Goal: Information Seeking & Learning: Learn about a topic

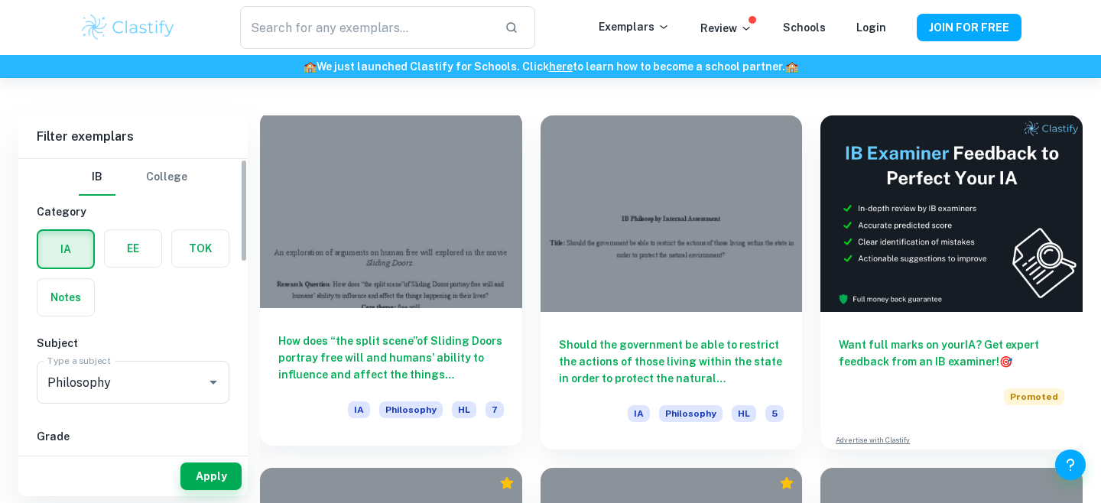
scroll to position [325, 0]
click at [323, 375] on h6 "How does “the split scene”of Sliding Doors portray free will and humans’ abilit…" at bounding box center [391, 358] width 226 height 50
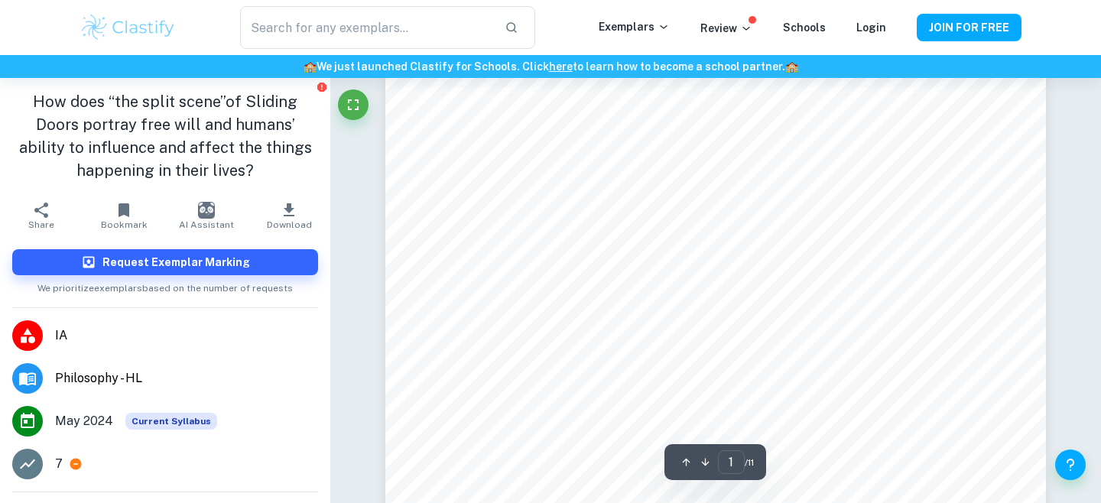
scroll to position [106, 0]
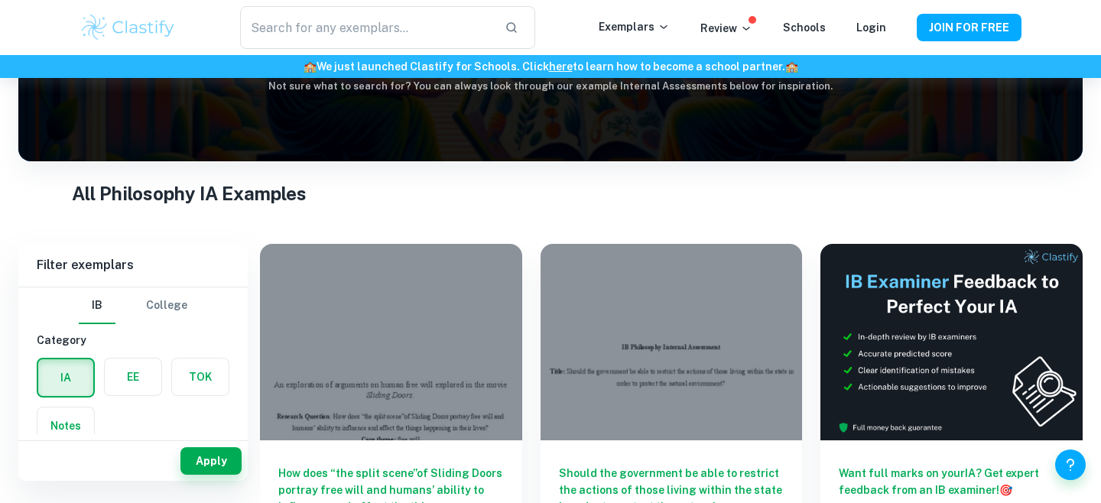
scroll to position [170, 0]
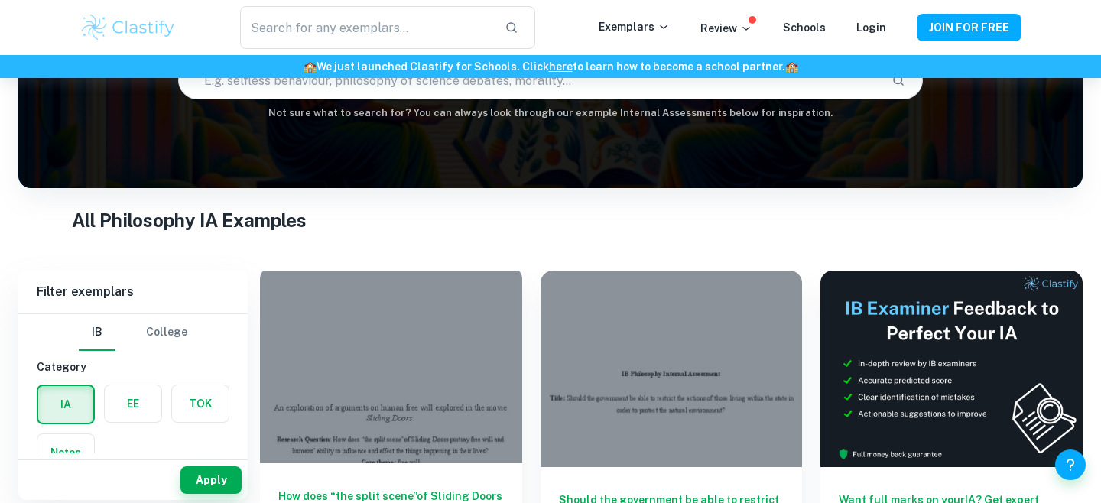
click at [417, 382] on div at bounding box center [391, 365] width 262 height 196
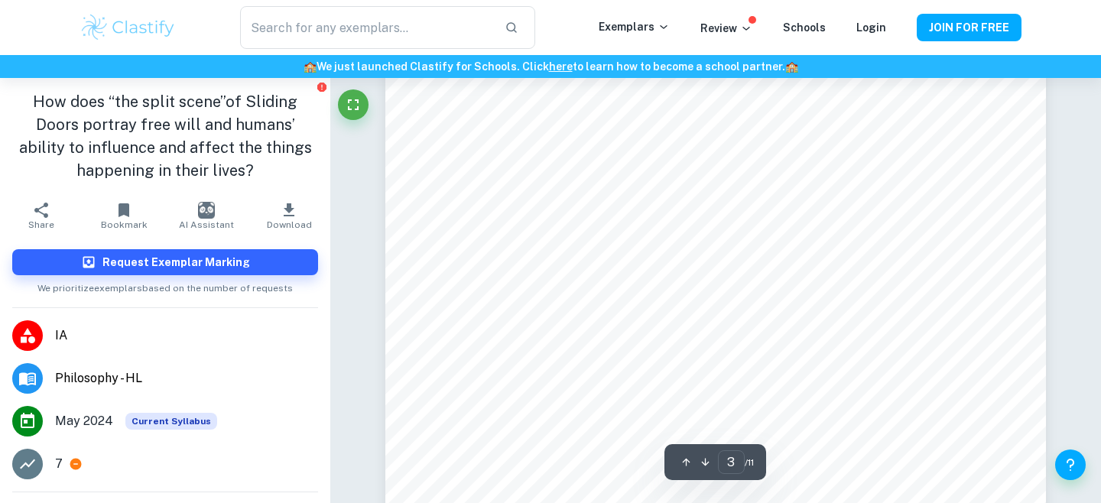
scroll to position [2219, 0]
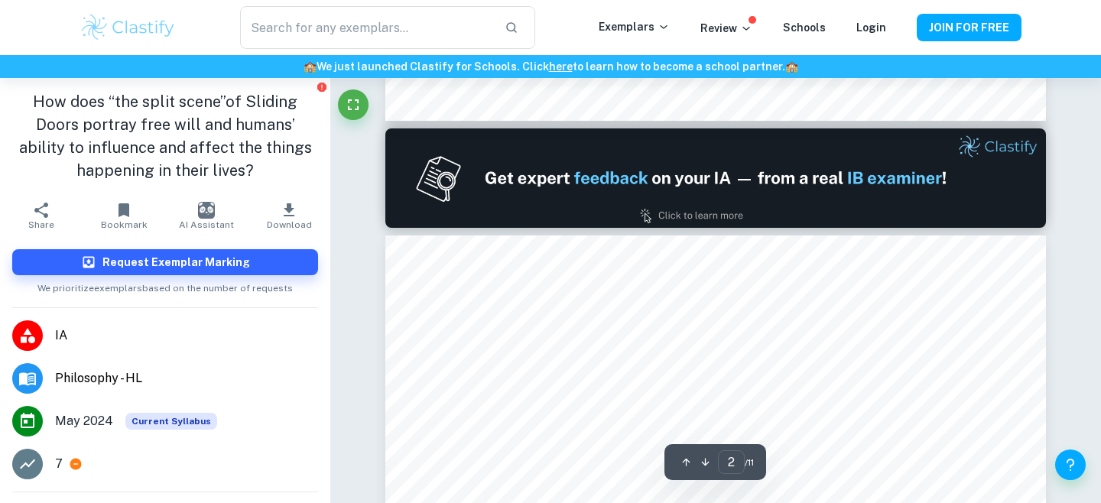
type input "1"
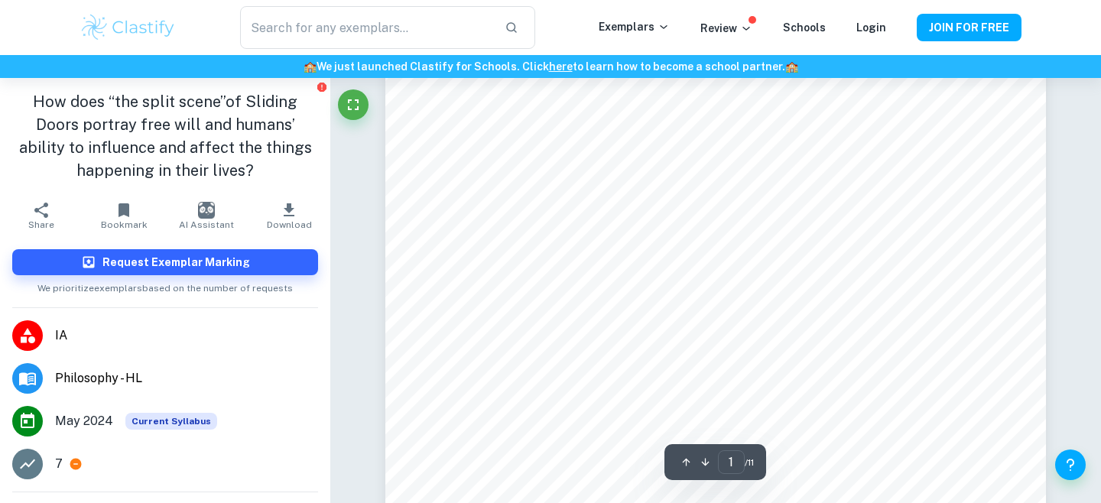
scroll to position [153, 0]
